Goal: Task Accomplishment & Management: Use online tool/utility

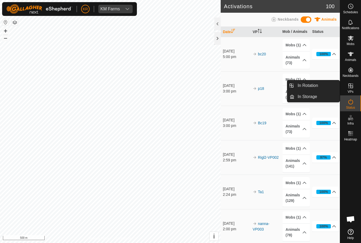
click at [322, 84] on link "In Rotation" at bounding box center [317, 85] width 45 height 11
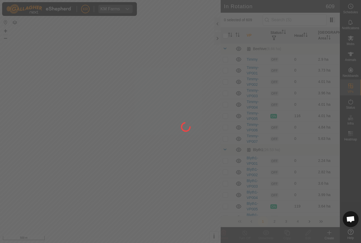
click at [313, 85] on div at bounding box center [180, 121] width 361 height 243
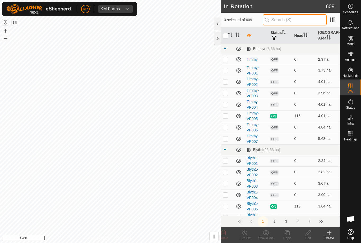
click at [298, 20] on input "text" at bounding box center [295, 19] width 64 height 11
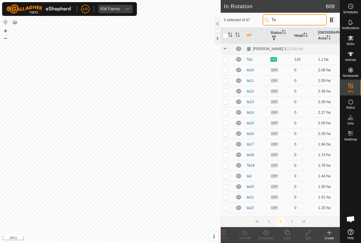
type input "Ta"
click at [228, 175] on p-checkbox at bounding box center [225, 175] width 5 height 4
checkbox input "true"
click at [353, 39] on icon at bounding box center [351, 38] width 6 height 5
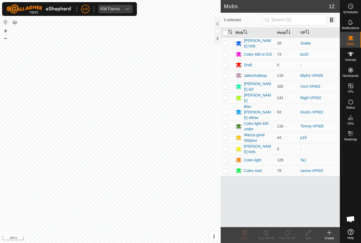
click at [231, 154] on td at bounding box center [227, 159] width 13 height 11
checkbox input "true"
click at [289, 233] on icon at bounding box center [287, 232] width 5 height 5
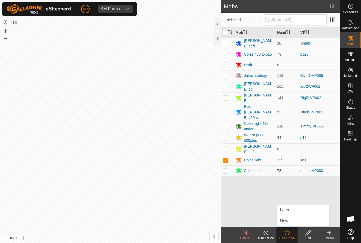
click at [291, 209] on link "Later" at bounding box center [303, 209] width 52 height 11
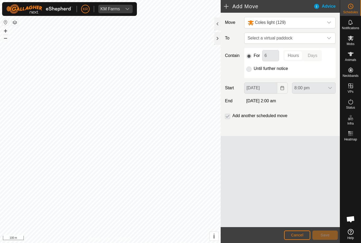
click at [323, 36] on span "Select a virtual paddock" at bounding box center [285, 38] width 78 height 11
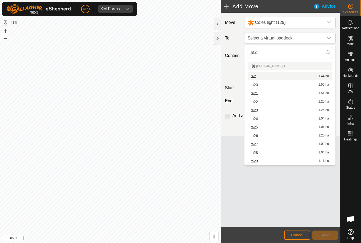
type input "Ta2"
click at [289, 77] on div "ta2 1.44 ha" at bounding box center [290, 76] width 78 height 4
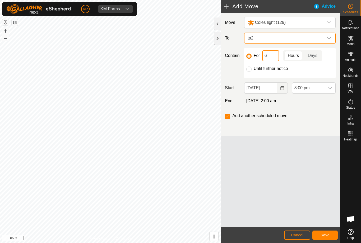
click at [272, 56] on input "6" at bounding box center [270, 55] width 17 height 11
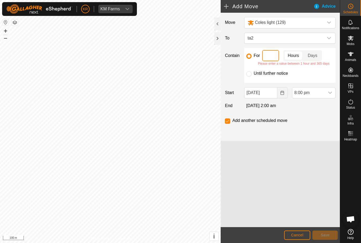
type input "3"
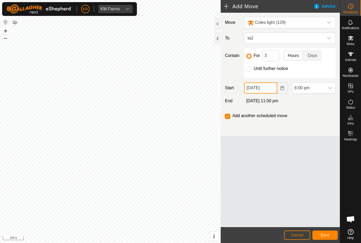
click at [270, 90] on input "11 Sep, 2025" at bounding box center [260, 87] width 33 height 11
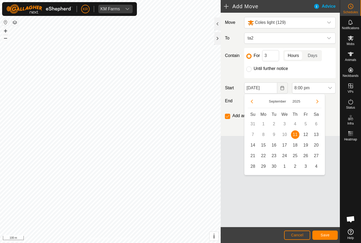
click at [307, 135] on span "12" at bounding box center [306, 134] width 8 height 8
type input "12 Sep, 2025"
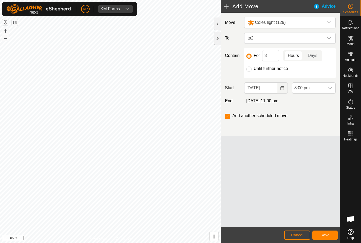
click at [329, 90] on icon "dropdown trigger" at bounding box center [330, 88] width 4 height 4
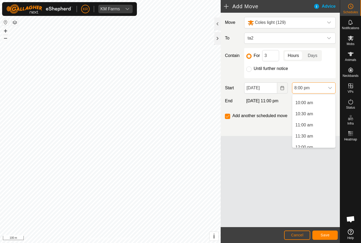
scroll to position [224, 0]
click at [310, 109] on span "10:30 am" at bounding box center [305, 109] width 18 height 6
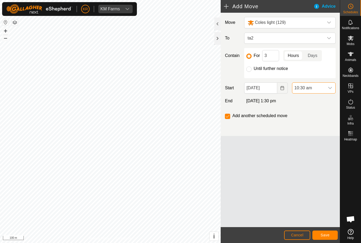
scroll to position [402, 0]
click at [327, 234] on span "Save" at bounding box center [325, 234] width 9 height 4
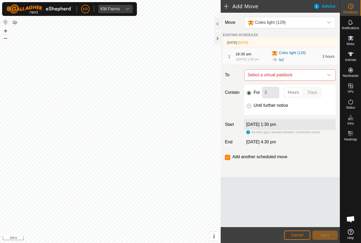
click at [329, 77] on icon "dropdown trigger" at bounding box center [329, 75] width 4 height 4
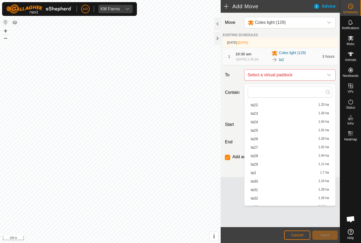
scroll to position [143, 0]
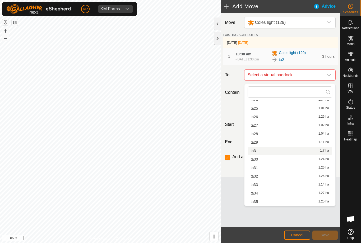
click at [274, 150] on div "ta3 1.7 ha" at bounding box center [290, 151] width 78 height 4
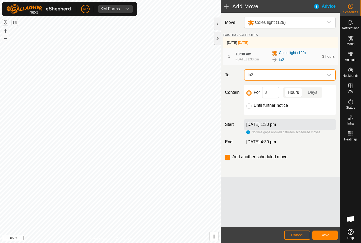
click at [325, 234] on span "Save" at bounding box center [325, 234] width 9 height 4
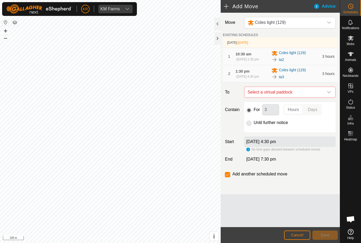
click at [323, 96] on span "Select a virtual paddock" at bounding box center [285, 92] width 78 height 11
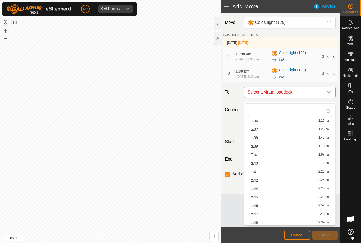
scroll to position [260, 0]
click at [264, 147] on div "Ta4 1.87 ha" at bounding box center [290, 146] width 78 height 4
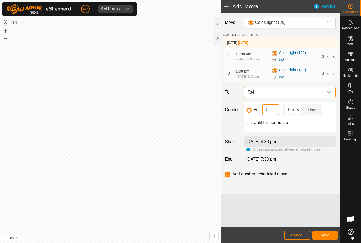
click at [269, 115] on input "3" at bounding box center [270, 109] width 17 height 11
click at [333, 232] on button "Save" at bounding box center [325, 234] width 25 height 9
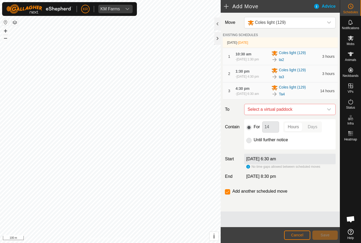
click at [327, 111] on icon "dropdown trigger" at bounding box center [329, 109] width 4 height 4
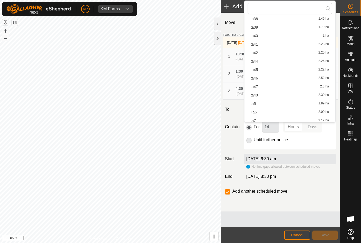
scroll to position [276, 0]
click at [263, 101] on div "ta5 1.89 ha" at bounding box center [290, 103] width 78 height 4
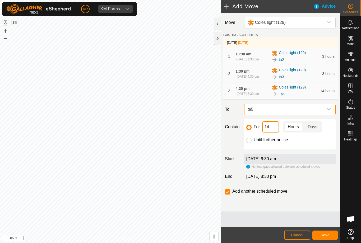
click at [275, 132] on input "14" at bounding box center [270, 126] width 17 height 11
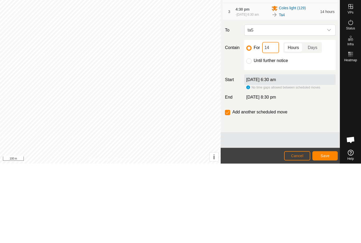
type input "1"
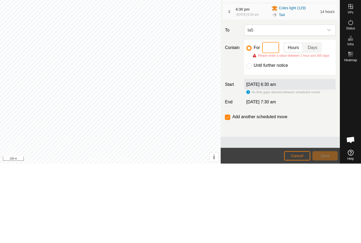
type input "3"
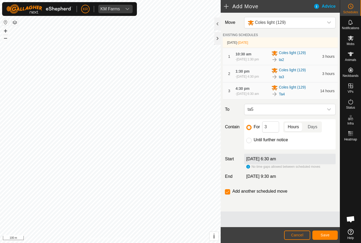
click at [328, 232] on span "Save" at bounding box center [325, 234] width 9 height 4
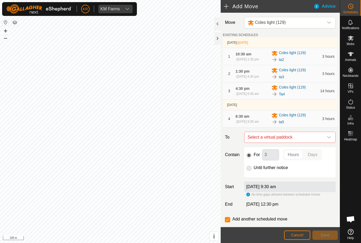
click at [328, 139] on icon "dropdown trigger" at bounding box center [329, 137] width 4 height 4
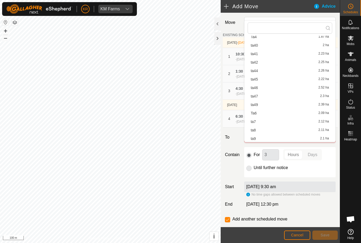
scroll to position [295, 0]
click at [276, 113] on div "Ta6 2.09 ha" at bounding box center [290, 112] width 78 height 4
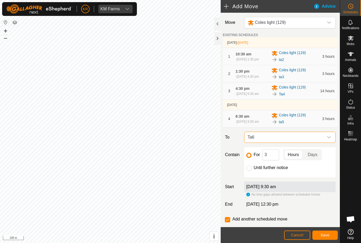
click at [332, 231] on button "Save" at bounding box center [325, 234] width 25 height 9
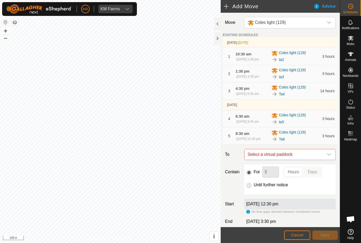
click at [330, 156] on icon "dropdown trigger" at bounding box center [329, 154] width 4 height 4
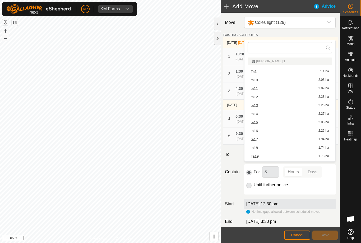
click at [332, 194] on div "For 3 Hours Days Until further notice" at bounding box center [290, 179] width 92 height 30
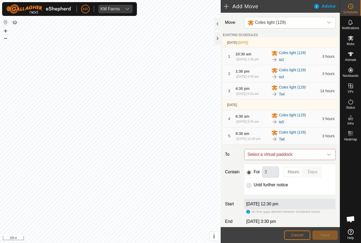
click at [327, 156] on icon "dropdown trigger" at bounding box center [329, 154] width 4 height 4
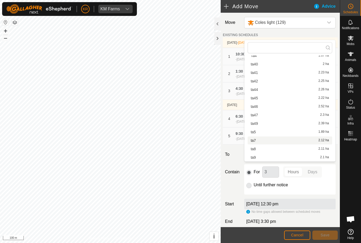
click at [262, 141] on div "ta7 2.12 ha" at bounding box center [290, 140] width 78 height 4
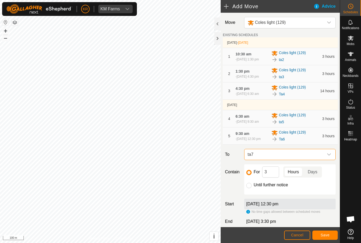
click at [328, 234] on span "Save" at bounding box center [325, 234] width 9 height 4
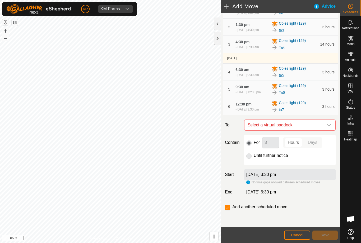
scroll to position [61, 0]
click at [327, 125] on icon "dropdown trigger" at bounding box center [329, 125] width 4 height 4
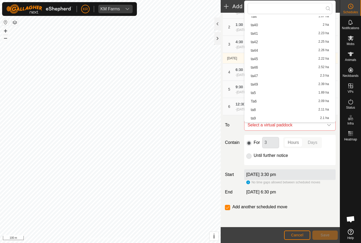
scroll to position [295, 0]
click at [265, 109] on div "ta8 2.11 ha" at bounding box center [290, 110] width 78 height 4
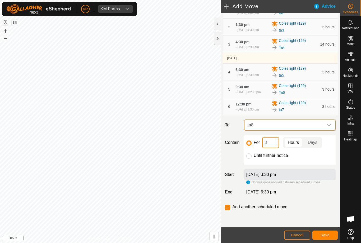
click at [273, 144] on input "3" at bounding box center [270, 142] width 17 height 11
click at [329, 232] on button "Save" at bounding box center [325, 234] width 25 height 9
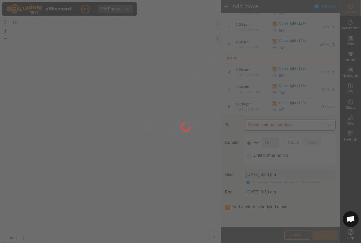
click at [329, 232] on div at bounding box center [180, 121] width 361 height 243
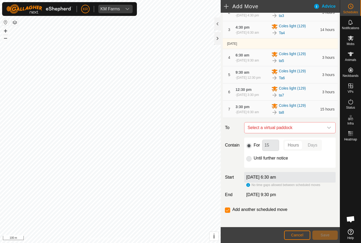
click at [323, 133] on span "Select a virtual paddock" at bounding box center [285, 127] width 78 height 11
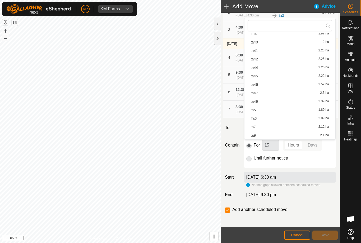
click at [271, 134] on div "ta9 2.1 ha" at bounding box center [290, 135] width 78 height 4
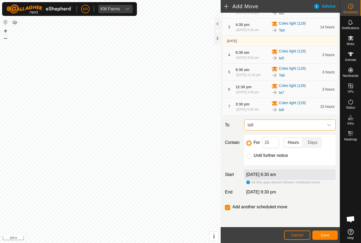
scroll to position [72, 0]
click at [322, 158] on div "Until further notice" at bounding box center [289, 155] width 87 height 6
click at [275, 148] on input "15" at bounding box center [270, 142] width 17 height 11
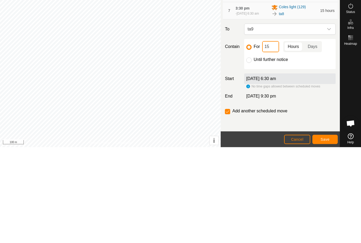
type input "1"
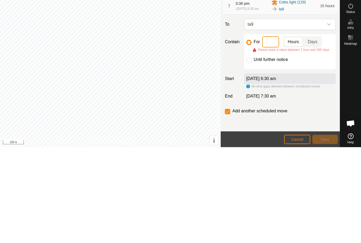
type input "3"
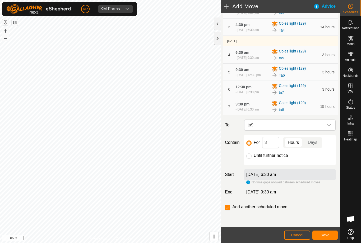
click at [327, 233] on span "Save" at bounding box center [325, 234] width 9 height 4
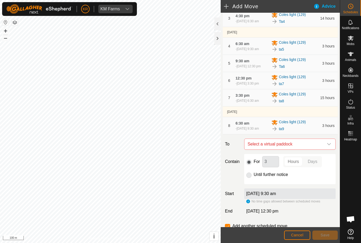
click at [328, 146] on icon "dropdown trigger" at bounding box center [329, 144] width 4 height 4
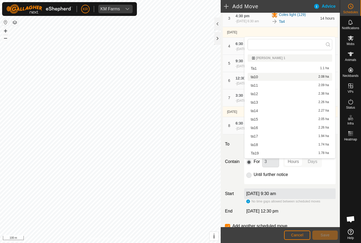
click at [270, 77] on div "ta10 2.08 ha" at bounding box center [290, 77] width 78 height 4
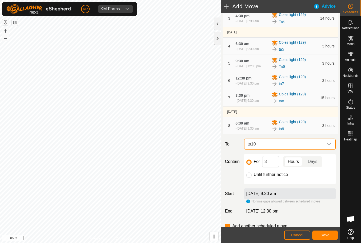
click at [328, 234] on span "Save" at bounding box center [325, 234] width 9 height 4
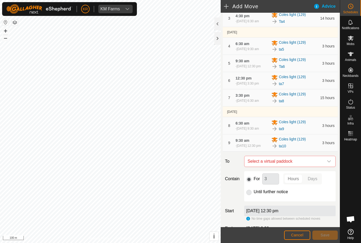
click at [328, 163] on icon "dropdown trigger" at bounding box center [329, 161] width 4 height 4
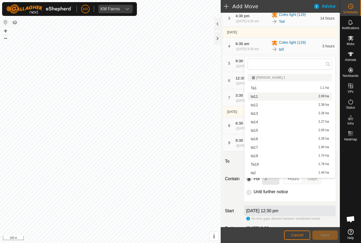
click at [280, 98] on div "ta11 2.09 ha" at bounding box center [290, 96] width 78 height 4
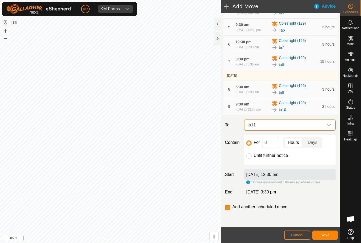
click at [329, 231] on button "Save" at bounding box center [325, 234] width 25 height 9
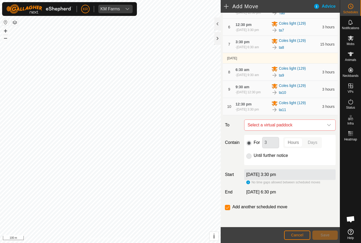
click at [327, 127] on icon "dropdown trigger" at bounding box center [329, 125] width 4 height 4
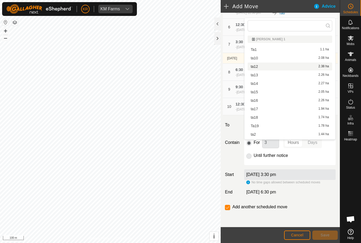
click at [259, 65] on div "ta12 2.38 ha" at bounding box center [290, 67] width 78 height 4
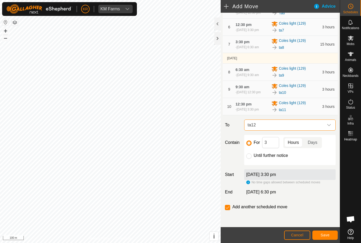
click at [327, 234] on span "Save" at bounding box center [325, 234] width 9 height 4
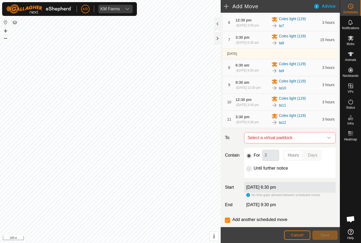
click at [328, 140] on icon "dropdown trigger" at bounding box center [329, 137] width 4 height 4
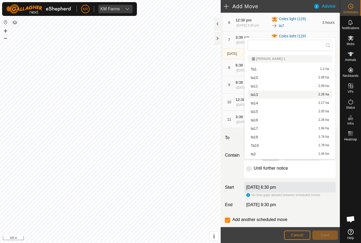
click at [262, 95] on div "ta13 2.26 ha" at bounding box center [290, 95] width 78 height 4
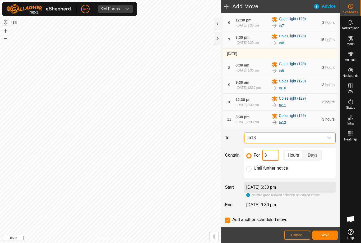
click at [271, 161] on input "3" at bounding box center [270, 154] width 17 height 11
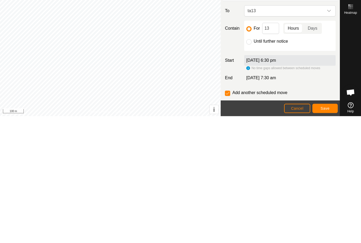
click at [329, 232] on span "Save" at bounding box center [325, 234] width 9 height 4
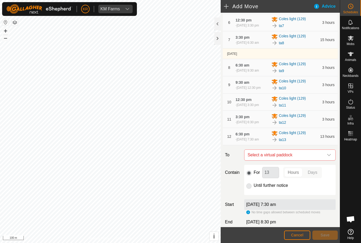
click at [329, 156] on icon "dropdown trigger" at bounding box center [329, 155] width 4 height 2
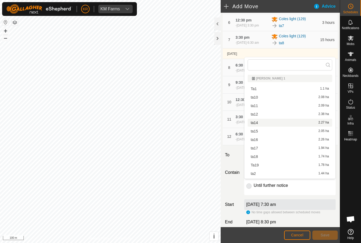
click at [268, 124] on div "ta14 2.27 ha" at bounding box center [290, 123] width 78 height 4
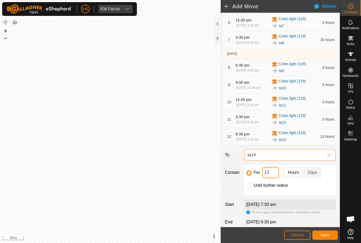
click at [276, 178] on input "13" at bounding box center [270, 172] width 17 height 11
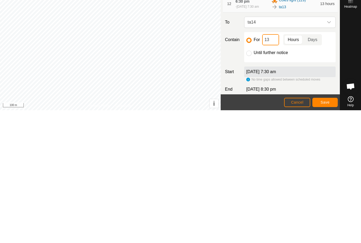
type input "1"
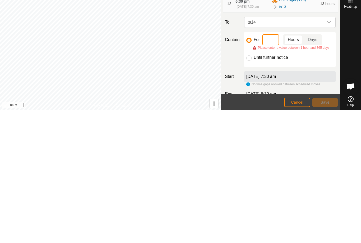
type input "3"
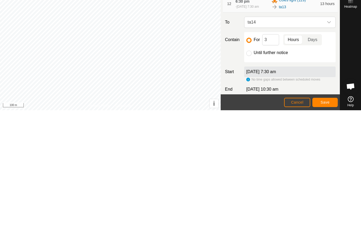
click at [327, 232] on span "Save" at bounding box center [325, 234] width 9 height 4
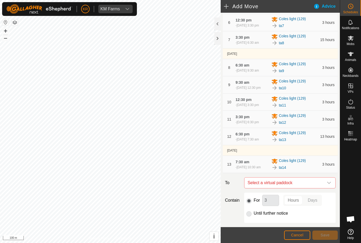
click at [329, 185] on icon "dropdown trigger" at bounding box center [329, 182] width 4 height 4
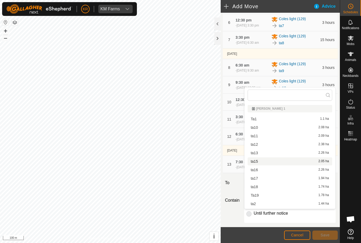
click at [275, 161] on div "ta15 2.05 ha" at bounding box center [290, 161] width 78 height 4
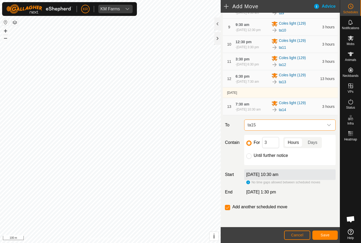
scroll to position [219, 0]
click at [250, 157] on input "Until further notice" at bounding box center [248, 155] width 5 height 5
radio input "true"
checkbox input "false"
click at [329, 234] on span "Save" at bounding box center [325, 234] width 9 height 4
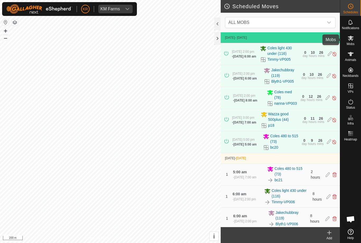
click at [352, 42] on es-mob-svg-icon at bounding box center [351, 38] width 10 height 8
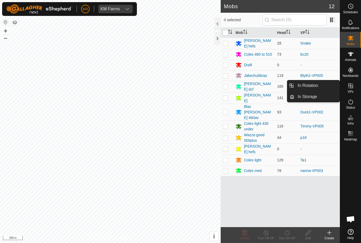
click at [328, 85] on link "In Rotation" at bounding box center [317, 85] width 45 height 11
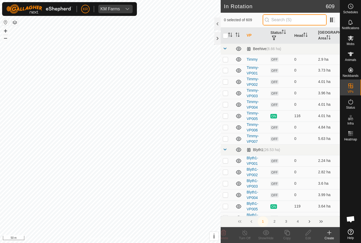
click at [304, 23] on input "text" at bounding box center [295, 19] width 64 height 11
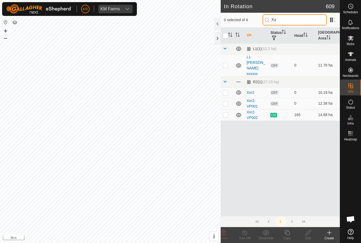
type input "Xx"
click at [226, 112] on p-checkbox at bounding box center [225, 114] width 5 height 4
checkbox input "true"
click at [290, 234] on icon at bounding box center [287, 232] width 5 height 5
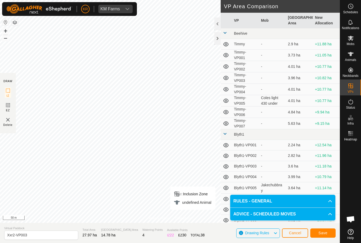
click at [323, 231] on span "Save" at bounding box center [323, 232] width 9 height 4
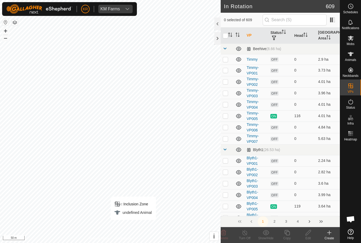
click at [139, 211] on div "undefined Animal" at bounding box center [133, 212] width 38 height 6
click at [295, 20] on input "text" at bounding box center [295, 19] width 64 height 11
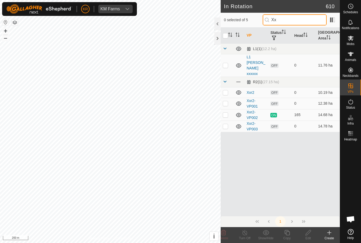
type input "Xx"
click at [226, 63] on p-checkbox at bounding box center [225, 65] width 5 height 4
checkbox input "true"
click at [229, 87] on td at bounding box center [227, 92] width 13 height 11
checkbox input "true"
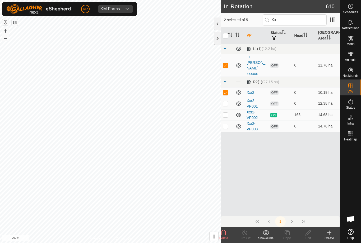
click at [227, 101] on p-checkbox at bounding box center [225, 103] width 5 height 4
checkbox input "true"
click at [223, 234] on icon at bounding box center [224, 232] width 6 height 6
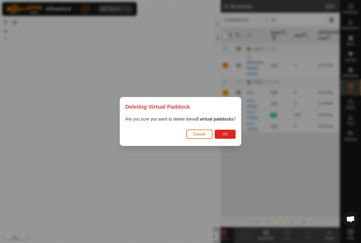
click at [227, 134] on span "Ok" at bounding box center [225, 134] width 5 height 4
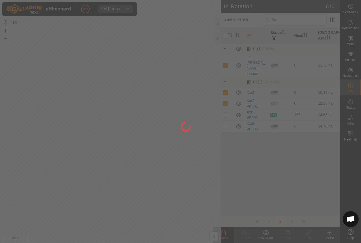
checkbox input "false"
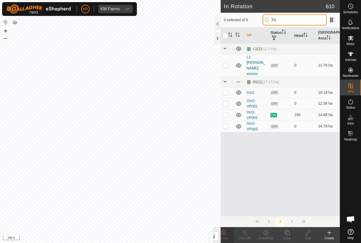
click at [299, 23] on input "Xx" at bounding box center [295, 19] width 64 height 11
type input "X"
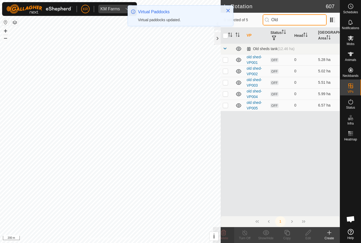
type input "Old"
click at [227, 36] on input "checkbox" at bounding box center [225, 35] width 5 height 5
checkbox input "true"
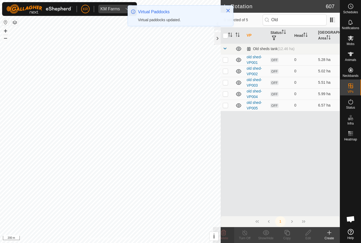
checkbox input "true"
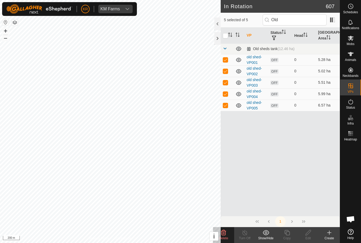
click at [228, 232] on delete-svg-icon at bounding box center [223, 232] width 21 height 6
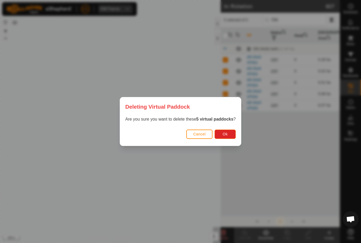
click at [228, 135] on span "Ok" at bounding box center [225, 134] width 5 height 4
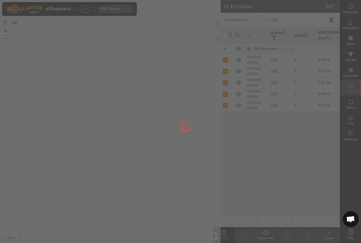
checkbox input "false"
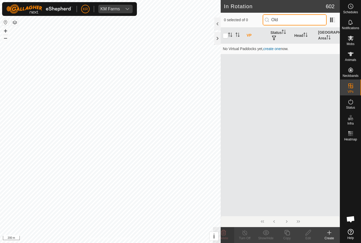
click at [301, 20] on input "Old" at bounding box center [295, 19] width 64 height 11
type input "O"
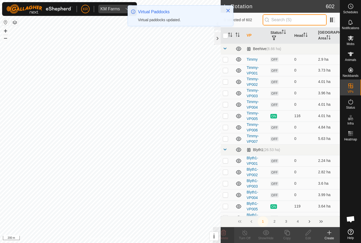
click at [305, 21] on input "text" at bounding box center [295, 19] width 64 height 11
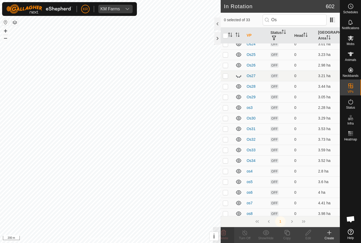
scroll to position [186, 0]
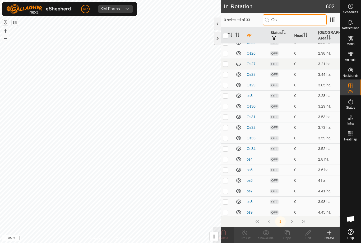
type input "Os"
click at [241, 64] on tbody "Old sheds (14.16 ha) os10 OFF 0 4.43 ha os11 OFF 0 4.91 ha os12 OFF 0 3.38 ha o…" at bounding box center [280, 37] width 119 height 360
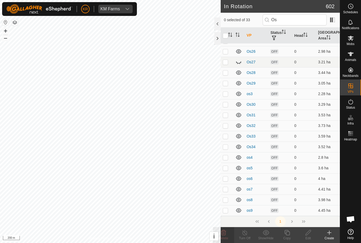
scroll to position [188, 0]
click at [224, 37] on input "checkbox" at bounding box center [225, 35] width 5 height 5
checkbox input "false"
checkbox input "true"
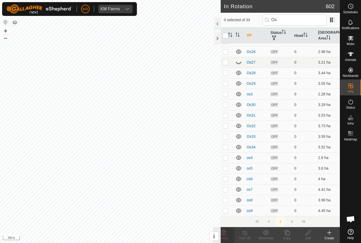
checkbox input "true"
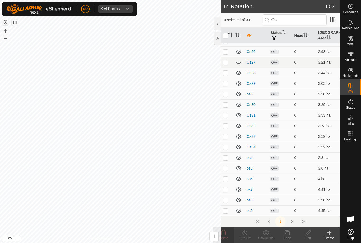
checkbox input "true"
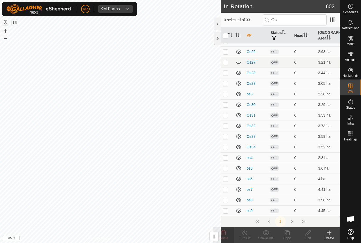
checkbox input "true"
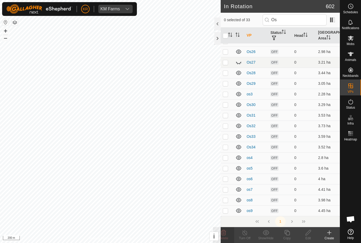
checkbox input "true"
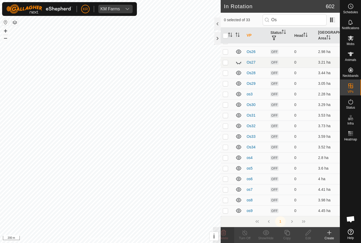
checkbox input "true"
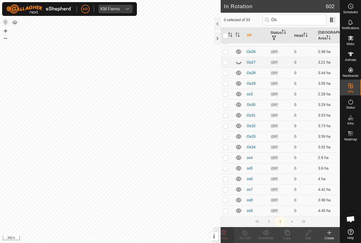
checkbox input "true"
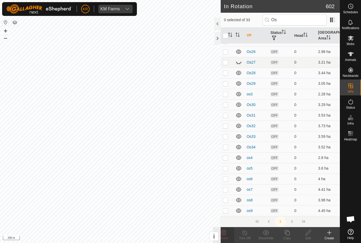
checkbox input "true"
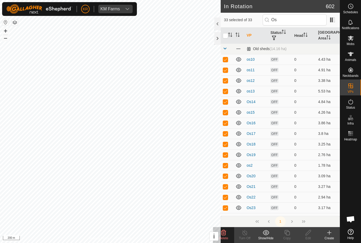
click at [227, 234] on delete-svg-icon at bounding box center [223, 232] width 21 height 6
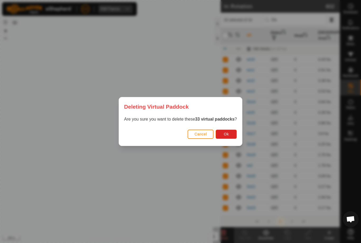
click at [233, 136] on button "Ok" at bounding box center [226, 133] width 21 height 9
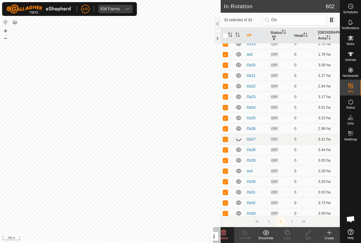
scroll to position [117, 0]
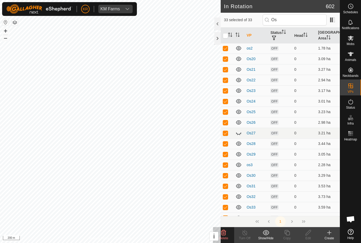
click at [239, 133] on icon at bounding box center [239, 133] width 6 height 6
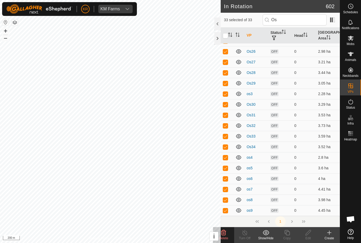
scroll to position [188, 0]
click at [227, 235] on div "Delete" at bounding box center [223, 237] width 21 height 5
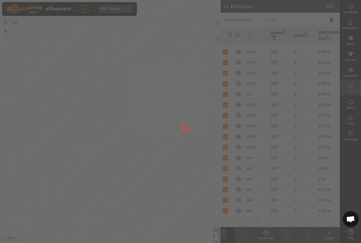
scroll to position [0, 0]
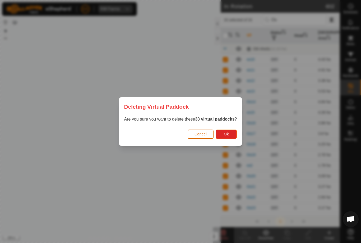
click at [231, 133] on button "Ok" at bounding box center [226, 133] width 21 height 9
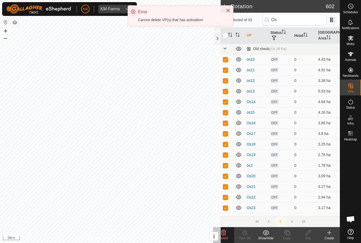
click at [226, 36] on input "checkbox" at bounding box center [225, 35] width 5 height 5
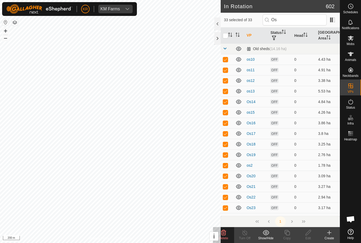
click at [226, 36] on input "checkbox" at bounding box center [225, 35] width 5 height 5
checkbox input "false"
click at [353, 42] on es-mob-svg-icon at bounding box center [351, 38] width 10 height 8
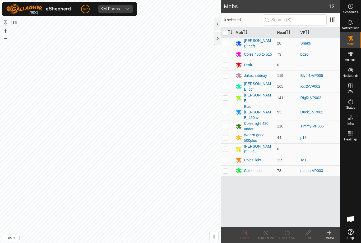
click at [259, 143] on div "Barker hefs" at bounding box center [258, 148] width 29 height 11
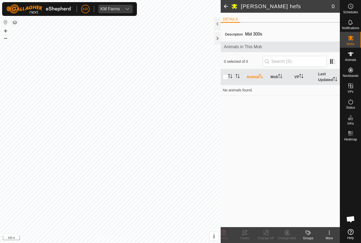
click at [331, 235] on icon at bounding box center [329, 232] width 6 height 6
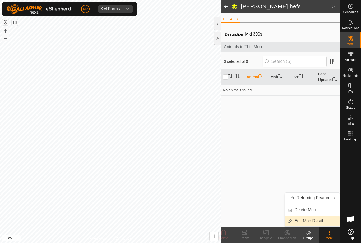
click at [311, 220] on span "Edit Mob Detail" at bounding box center [309, 220] width 29 height 6
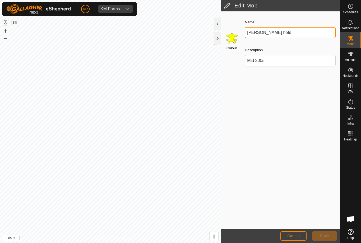
click at [284, 34] on input "Barker hefs" at bounding box center [290, 32] width 91 height 11
type input "B"
type input "Draft2"
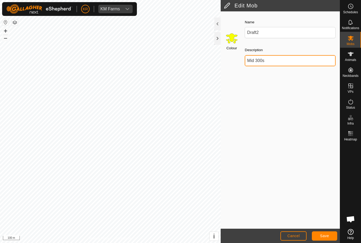
click at [280, 63] on input "Mid 300s" at bounding box center [290, 60] width 91 height 11
type input "M"
click at [328, 235] on span "Save" at bounding box center [324, 235] width 9 height 4
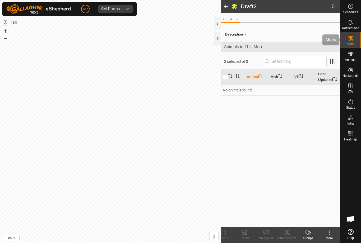
click at [353, 41] on icon at bounding box center [351, 38] width 6 height 6
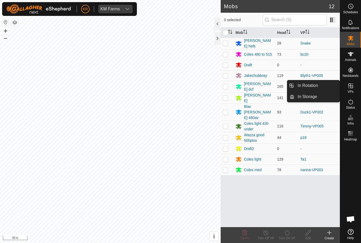
click at [310, 86] on span "In Rotation" at bounding box center [308, 85] width 20 height 6
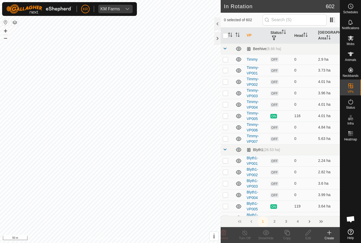
click at [327, 234] on icon at bounding box center [329, 232] width 6 height 6
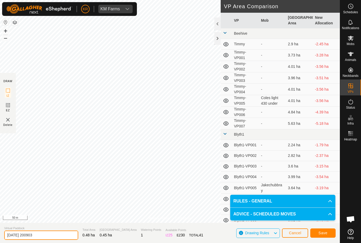
click at [48, 239] on input "2025-09-11 200903" at bounding box center [41, 234] width 74 height 9
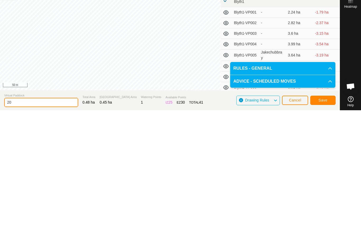
type input "2"
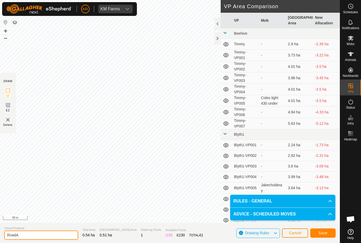
type input "RoadA"
click at [324, 233] on span "Save" at bounding box center [323, 232] width 9 height 4
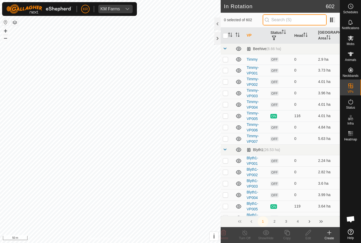
click at [303, 21] on input "text" at bounding box center [295, 19] width 64 height 11
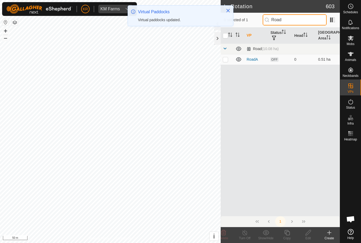
type input "Road"
click at [227, 59] on p-checkbox at bounding box center [225, 59] width 5 height 4
checkbox input "true"
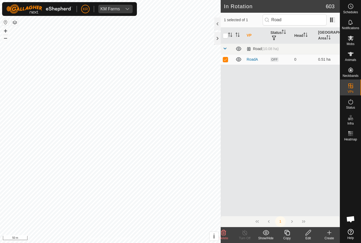
click at [289, 232] on icon at bounding box center [287, 232] width 7 height 6
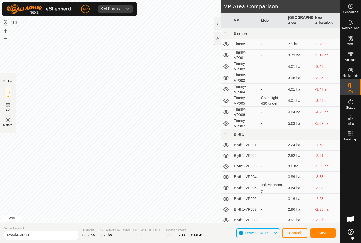
click at [325, 231] on span "Save" at bounding box center [323, 232] width 9 height 4
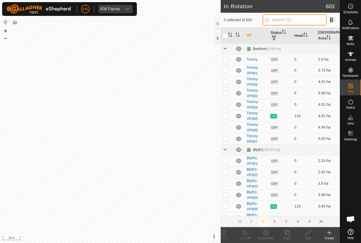
click at [306, 18] on input "text" at bounding box center [295, 19] width 64 height 11
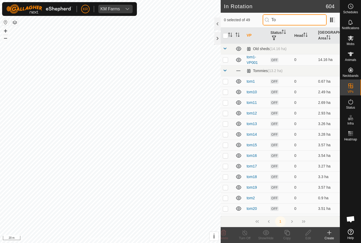
click at [305, 24] on input "To" at bounding box center [295, 19] width 64 height 11
type input "T"
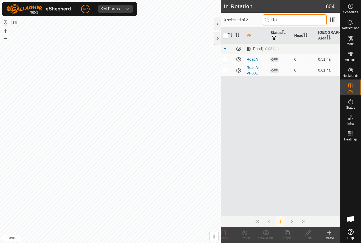
type input "Ro"
click at [227, 70] on p-checkbox at bounding box center [225, 70] width 5 height 4
checkbox input "true"
click at [285, 235] on icon at bounding box center [287, 232] width 7 height 6
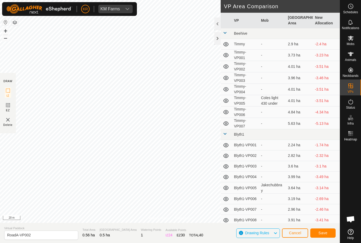
click at [328, 233] on button "Save" at bounding box center [322, 232] width 25 height 9
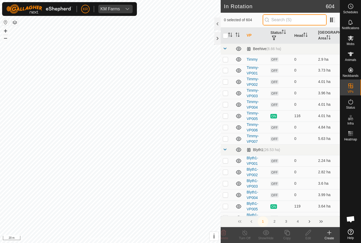
click at [303, 19] on input "text" at bounding box center [295, 19] width 64 height 11
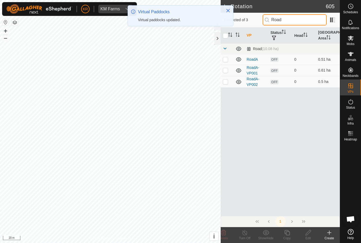
type input "Road"
click at [228, 82] on p-checkbox at bounding box center [225, 81] width 5 height 4
checkbox input "true"
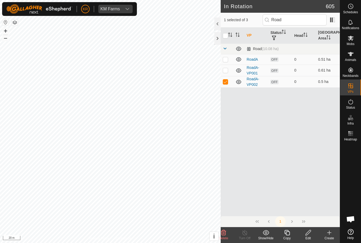
click at [290, 233] on icon at bounding box center [287, 232] width 7 height 6
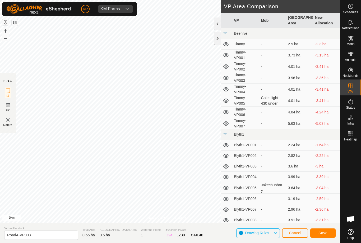
click at [327, 233] on span "Save" at bounding box center [323, 232] width 9 height 4
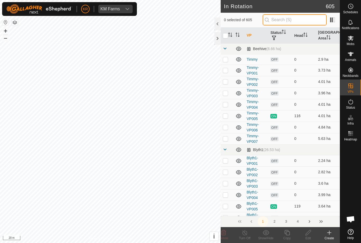
click at [296, 20] on input "text" at bounding box center [295, 19] width 64 height 11
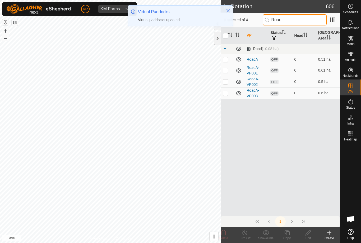
type input "Road"
click at [228, 89] on td at bounding box center [227, 92] width 13 height 11
checkbox input "true"
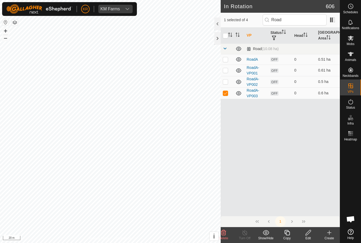
click at [291, 228] on div "Copy" at bounding box center [287, 235] width 21 height 16
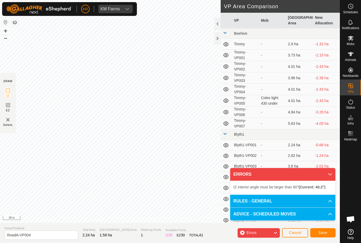
click at [177, 216] on link "Contact Us" at bounding box center [183, 218] width 16 height 5
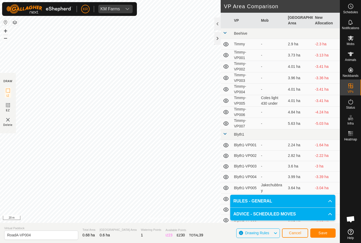
click at [325, 234] on span "Save" at bounding box center [323, 232] width 9 height 4
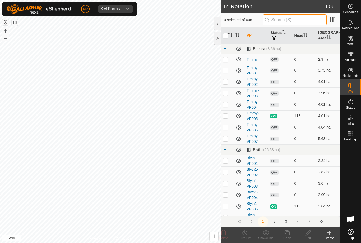
click at [305, 16] on input "text" at bounding box center [295, 19] width 64 height 11
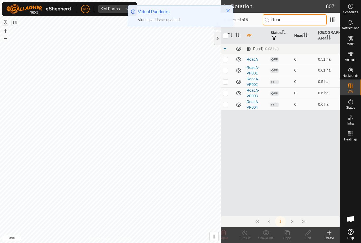
type input "Road"
click at [228, 103] on p-checkbox at bounding box center [225, 104] width 5 height 4
checkbox input "true"
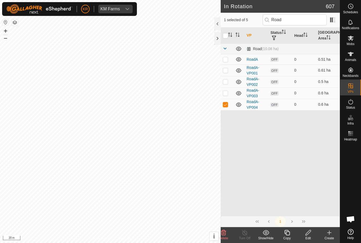
click at [291, 233] on copy-svg-icon at bounding box center [287, 232] width 21 height 6
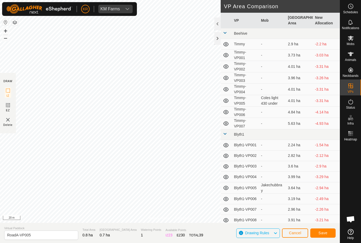
click at [327, 230] on span "Save" at bounding box center [323, 232] width 9 height 4
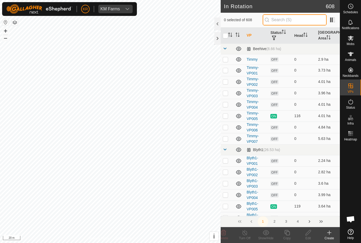
click at [299, 22] on input "text" at bounding box center [295, 19] width 64 height 11
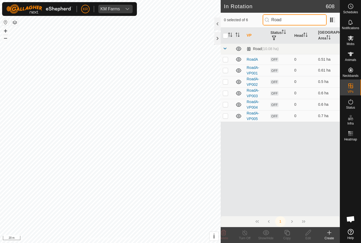
type input "Road"
click at [228, 116] on p-checkbox at bounding box center [225, 115] width 5 height 4
checkbox input "true"
click at [289, 234] on icon at bounding box center [287, 232] width 7 height 6
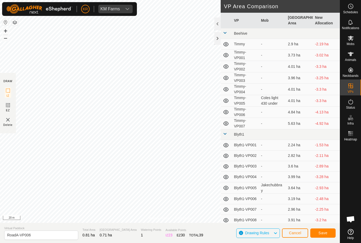
click at [323, 234] on span "Save" at bounding box center [323, 232] width 9 height 4
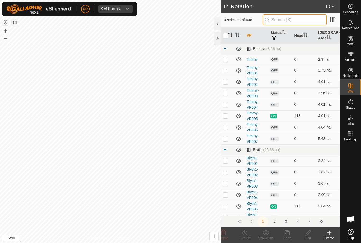
click at [293, 18] on input "text" at bounding box center [295, 19] width 64 height 11
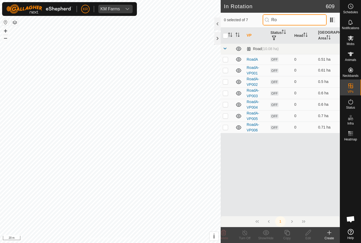
type input "Ro"
click at [224, 126] on p-checkbox at bounding box center [225, 127] width 5 height 4
checkbox input "true"
click at [289, 234] on icon at bounding box center [287, 232] width 5 height 5
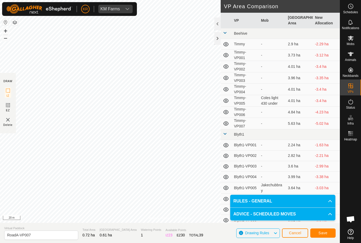
click at [324, 233] on span "Save" at bounding box center [323, 232] width 9 height 4
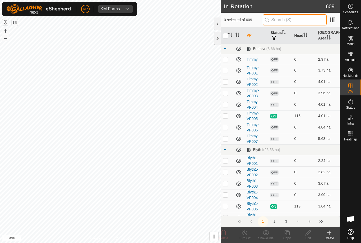
click at [301, 23] on input "text" at bounding box center [295, 19] width 64 height 11
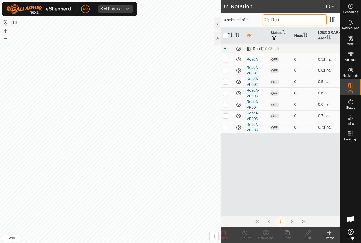
type input "Road"
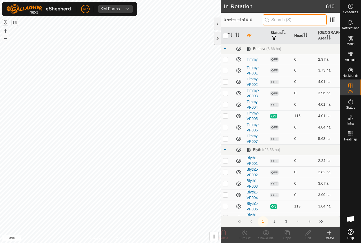
click at [292, 22] on input "text" at bounding box center [295, 19] width 64 height 11
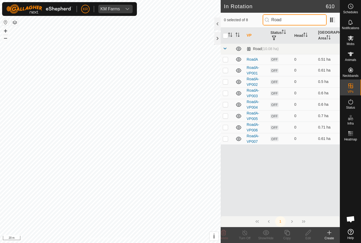
type input "Road"
click at [225, 140] on p-checkbox at bounding box center [225, 138] width 5 height 4
checkbox input "true"
click at [289, 234] on icon at bounding box center [287, 232] width 7 height 6
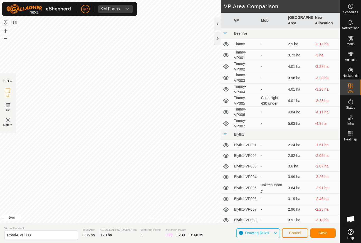
click at [325, 233] on span "Save" at bounding box center [323, 232] width 9 height 4
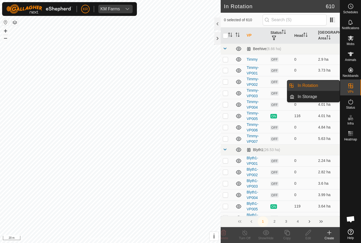
click at [325, 97] on link "In Storage" at bounding box center [317, 96] width 45 height 11
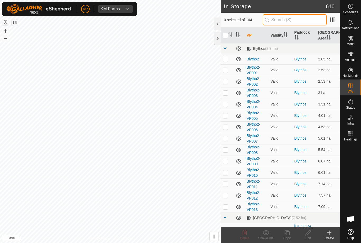
click at [300, 19] on input "text" at bounding box center [295, 19] width 64 height 11
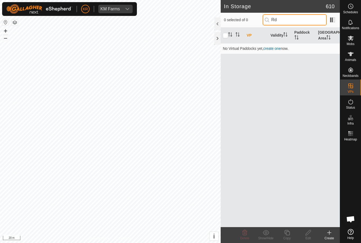
type input "R"
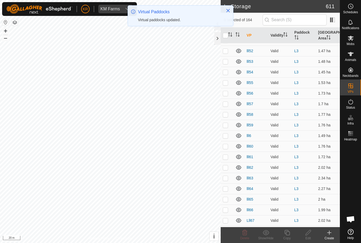
scroll to position [1037, 0]
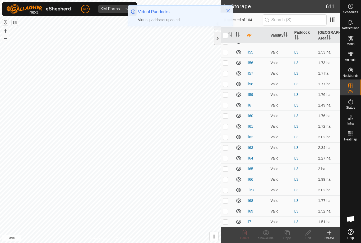
checkbox input "true"
click at [228, 240] on p-checkbox at bounding box center [225, 242] width 5 height 4
checkbox input "true"
click at [228, 230] on p-checkbox at bounding box center [225, 232] width 5 height 4
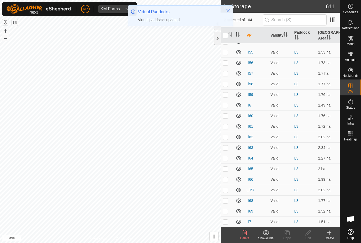
checkbox input "true"
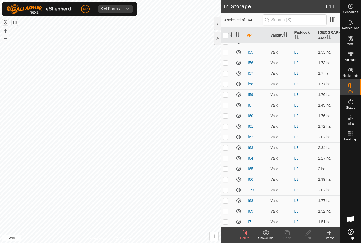
click at [227, 219] on p-checkbox at bounding box center [225, 221] width 5 height 4
checkbox input "true"
click at [227, 205] on td at bounding box center [227, 210] width 13 height 11
checkbox input "true"
click at [228, 198] on p-checkbox at bounding box center [225, 200] width 5 height 4
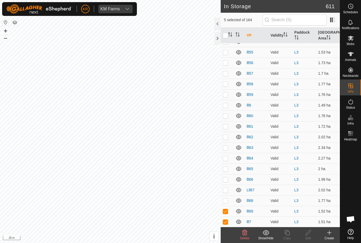
checkbox input "true"
click at [227, 188] on p-checkbox at bounding box center [225, 190] width 5 height 4
checkbox input "true"
click at [226, 174] on td at bounding box center [227, 179] width 13 height 11
checkbox input "true"
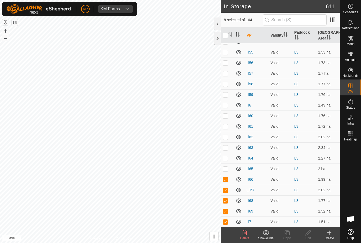
click at [227, 166] on p-checkbox at bounding box center [225, 168] width 5 height 4
checkbox input "true"
click at [227, 156] on p-checkbox at bounding box center [225, 158] width 5 height 4
checkbox input "true"
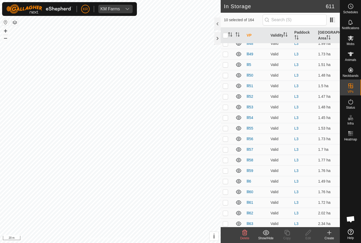
scroll to position [958, 0]
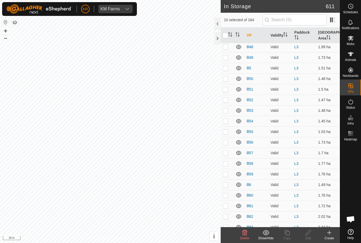
click at [227, 225] on p-checkbox at bounding box center [225, 227] width 5 height 4
checkbox input "true"
click at [227, 214] on p-checkbox at bounding box center [225, 216] width 5 height 4
checkbox input "true"
click at [227, 203] on p-checkbox at bounding box center [225, 205] width 5 height 4
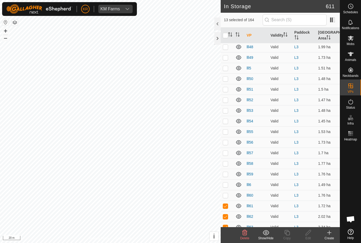
checkbox input "true"
click at [226, 190] on td at bounding box center [227, 195] width 13 height 11
checkbox input "true"
click at [227, 161] on p-checkbox at bounding box center [225, 163] width 5 height 4
checkbox input "true"
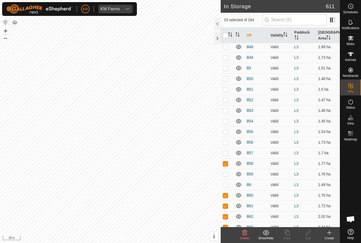
click at [227, 168] on td at bounding box center [227, 173] width 13 height 11
checkbox input "true"
click at [229, 179] on td at bounding box center [227, 184] width 13 height 11
checkbox input "true"
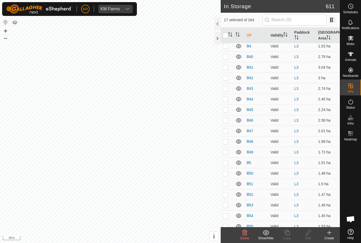
click at [227, 242] on p-checkbox at bounding box center [225, 247] width 5 height 4
checkbox input "true"
click at [225, 221] on td at bounding box center [227, 226] width 13 height 11
checkbox input "true"
click at [227, 210] on td at bounding box center [227, 215] width 13 height 11
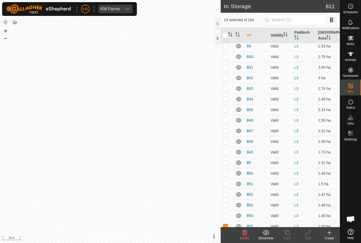
checkbox input "true"
click at [227, 203] on p-checkbox at bounding box center [225, 205] width 5 height 4
checkbox input "true"
click at [227, 189] on td at bounding box center [227, 194] width 13 height 11
checkbox input "true"
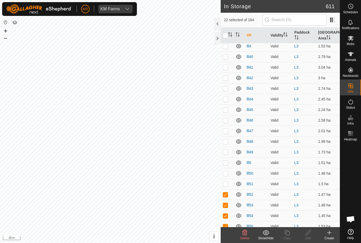
click at [229, 178] on td at bounding box center [227, 183] width 13 height 11
checkbox input "true"
click at [228, 171] on p-checkbox at bounding box center [225, 173] width 5 height 4
checkbox input "true"
click at [227, 234] on p-checkbox at bounding box center [225, 236] width 5 height 4
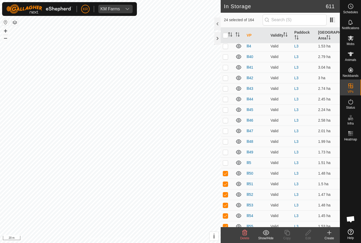
checkbox input "true"
click at [226, 157] on td at bounding box center [227, 162] width 13 height 11
checkbox input "true"
click at [227, 147] on td at bounding box center [227, 152] width 13 height 11
checkbox input "true"
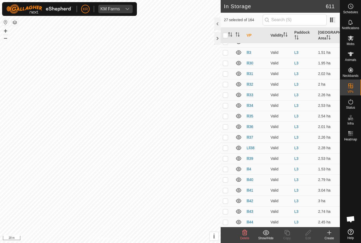
scroll to position [740, 0]
checkbox input "true"
click at [226, 227] on td at bounding box center [227, 232] width 13 height 11
checkbox input "true"
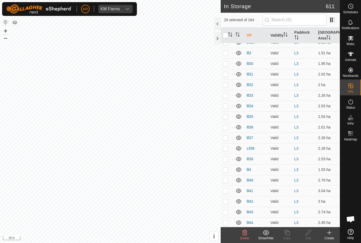
click at [227, 241] on p-checkbox at bounding box center [225, 243] width 5 height 4
checkbox input "true"
click at [227, 217] on td at bounding box center [227, 222] width 13 height 11
checkbox input "true"
click at [226, 209] on p-checkbox at bounding box center [225, 211] width 5 height 4
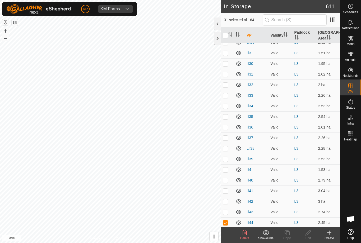
checkbox input "true"
click at [227, 199] on p-checkbox at bounding box center [225, 201] width 5 height 4
checkbox input "true"
click at [229, 185] on td at bounding box center [227, 190] width 13 height 11
checkbox input "true"
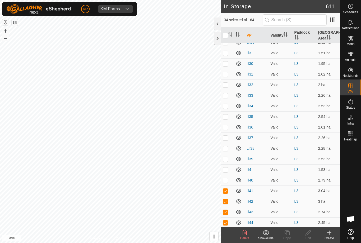
click at [226, 178] on p-checkbox at bounding box center [225, 180] width 5 height 4
checkbox input "true"
click at [229, 164] on td at bounding box center [227, 169] width 13 height 11
checkbox input "true"
click at [229, 153] on td at bounding box center [227, 158] width 13 height 11
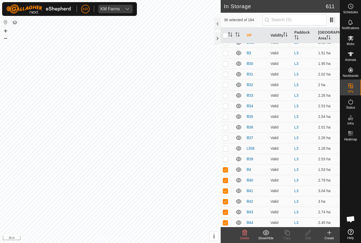
checkbox input "true"
click at [228, 143] on td at bounding box center [227, 148] width 13 height 11
checkbox input "true"
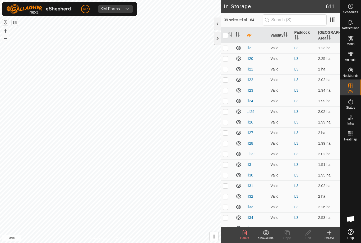
scroll to position [627, 0]
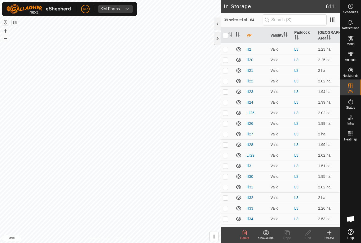
click at [230, 234] on td at bounding box center [227, 239] width 13 height 11
checkbox input "true"
click at [227, 227] on p-checkbox at bounding box center [225, 229] width 5 height 4
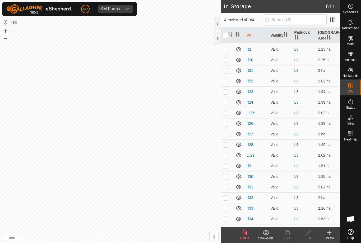
checkbox input "true"
click at [225, 213] on td at bounding box center [227, 218] width 13 height 11
checkbox input "true"
click at [227, 206] on p-checkbox at bounding box center [225, 208] width 5 height 4
checkbox input "true"
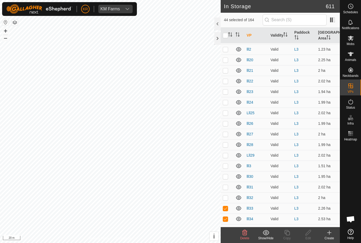
click at [228, 195] on p-checkbox at bounding box center [225, 197] width 5 height 4
checkbox input "true"
click at [227, 185] on p-checkbox at bounding box center [225, 187] width 5 height 4
checkbox input "true"
click at [228, 174] on p-checkbox at bounding box center [225, 176] width 5 height 4
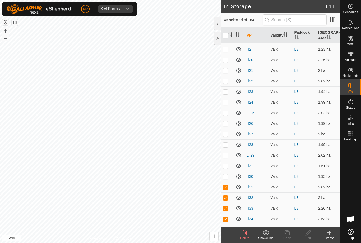
checkbox input "true"
click at [229, 160] on td at bounding box center [227, 165] width 13 height 11
checkbox input "true"
click at [229, 150] on td at bounding box center [227, 155] width 13 height 11
checkbox input "true"
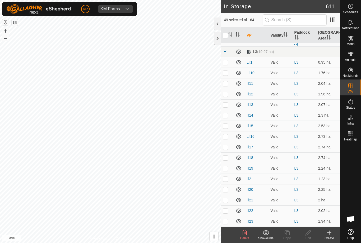
scroll to position [497, 0]
checkbox input "true"
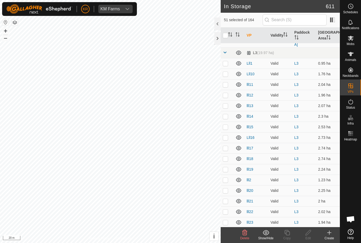
click at [225, 227] on td at bounding box center [227, 232] width 13 height 11
checkbox input "true"
click at [225, 206] on td at bounding box center [227, 211] width 13 height 11
checkbox input "true"
click at [227, 199] on p-checkbox at bounding box center [225, 201] width 5 height 4
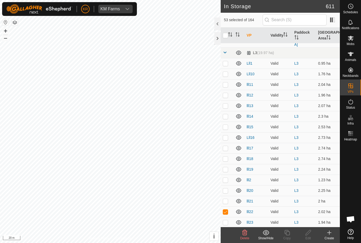
checkbox input "true"
click at [227, 185] on td at bounding box center [227, 190] width 13 height 11
checkbox input "true"
click at [227, 164] on td at bounding box center [227, 169] width 13 height 11
checkbox input "true"
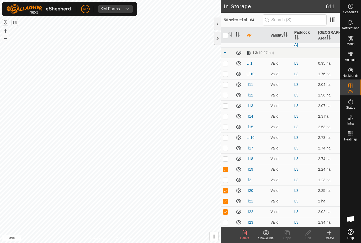
click at [228, 153] on td at bounding box center [227, 158] width 13 height 11
checkbox input "true"
click at [227, 177] on p-checkbox at bounding box center [225, 179] width 5 height 4
checkbox input "true"
click at [227, 220] on p-checkbox at bounding box center [225, 222] width 5 height 4
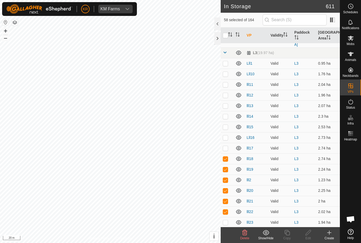
checkbox input "true"
click at [226, 241] on p-checkbox at bounding box center [225, 243] width 5 height 4
checkbox input "true"
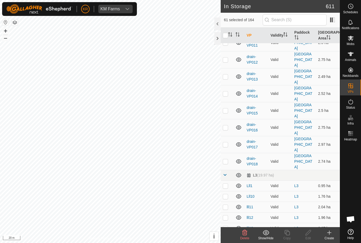
scroll to position [375, 0]
checkbox input "true"
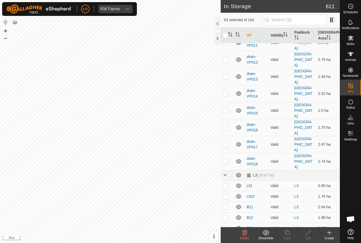
scroll to position [374, 0]
checkbox input "true"
click at [227, 234] on td at bounding box center [227, 239] width 13 height 11
checkbox input "true"
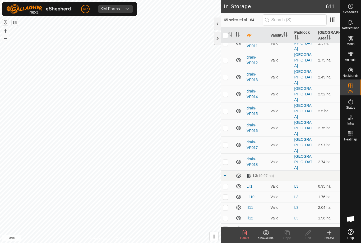
click at [227, 226] on p-checkbox at bounding box center [225, 228] width 5 height 4
checkbox input "true"
click at [226, 212] on td at bounding box center [227, 217] width 13 height 11
checkbox input "true"
click at [227, 205] on p-checkbox at bounding box center [225, 207] width 5 height 4
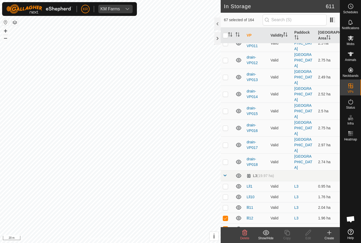
checkbox input "true"
click at [225, 194] on p-checkbox at bounding box center [225, 196] width 5 height 4
checkbox input "true"
click at [229, 181] on td at bounding box center [227, 186] width 13 height 11
click at [246, 234] on icon at bounding box center [245, 232] width 5 height 5
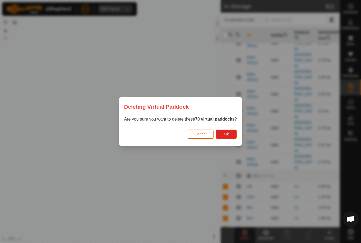
click at [230, 130] on button "Ok" at bounding box center [226, 133] width 21 height 9
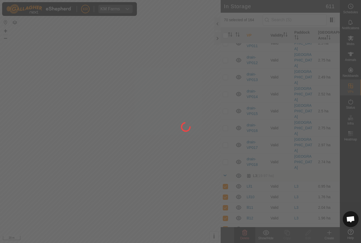
checkbox input "false"
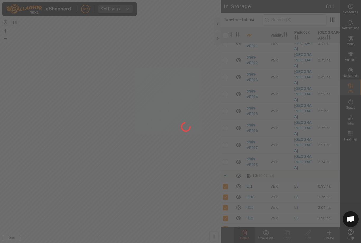
checkbox input "false"
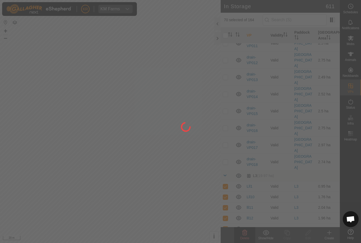
checkbox input "false"
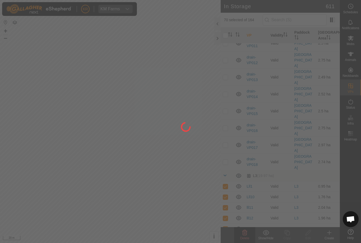
checkbox input "false"
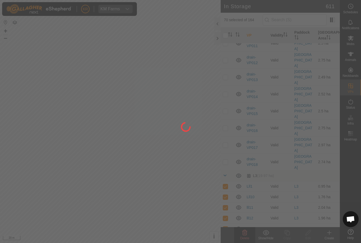
checkbox input "false"
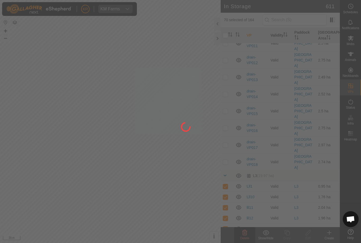
checkbox input "false"
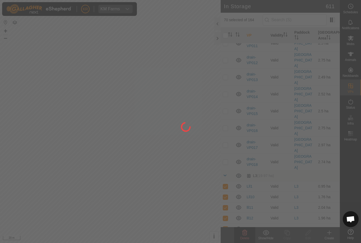
checkbox input "false"
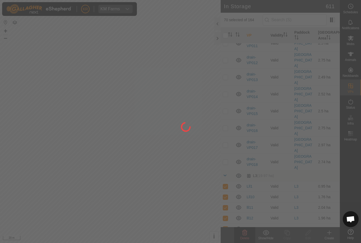
checkbox input "false"
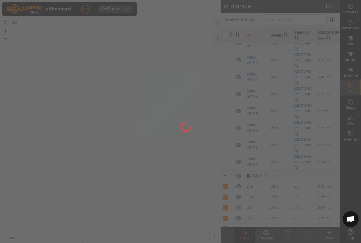
checkbox input "false"
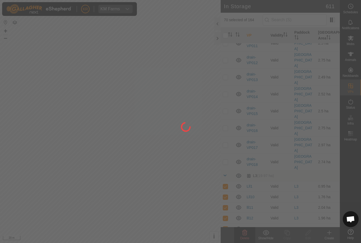
checkbox input "false"
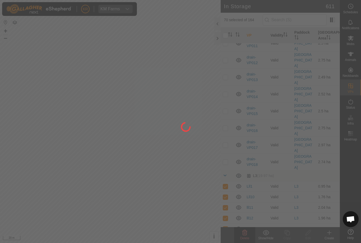
checkbox input "false"
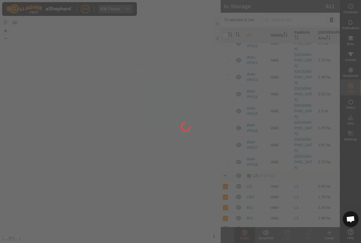
checkbox input "false"
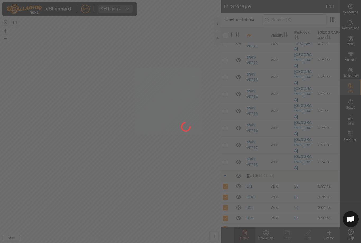
checkbox input "false"
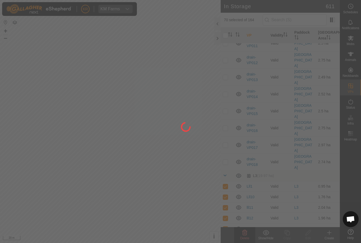
checkbox input "false"
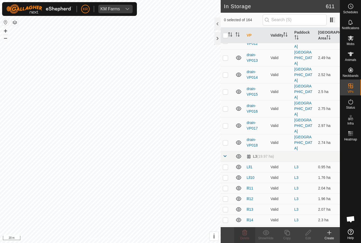
scroll to position [393, 0]
click at [227, 165] on p-checkbox at bounding box center [225, 167] width 5 height 4
checkbox input "true"
click at [228, 176] on p-checkbox at bounding box center [225, 178] width 5 height 4
checkbox input "true"
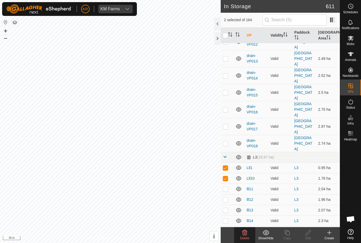
click at [230, 183] on td at bounding box center [227, 188] width 13 height 11
checkbox input "true"
click at [232, 194] on td at bounding box center [227, 199] width 13 height 11
checkbox input "true"
click at [313, 24] on input "text" at bounding box center [295, 19] width 64 height 11
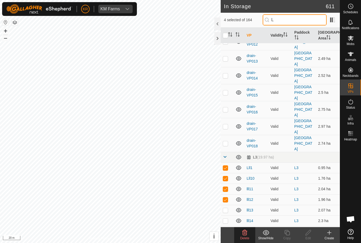
scroll to position [0, 0]
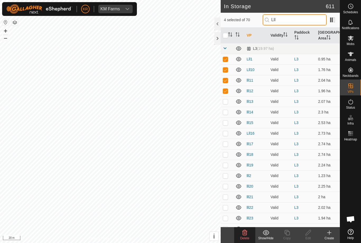
type input "Lll"
click at [226, 35] on input "checkbox" at bounding box center [225, 35] width 5 height 5
checkbox input "true"
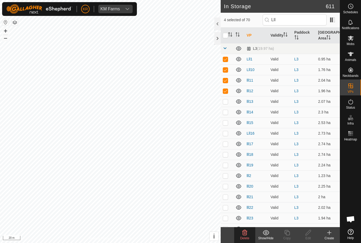
checkbox input "true"
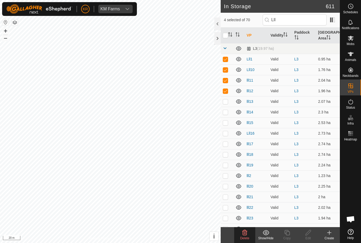
checkbox input "true"
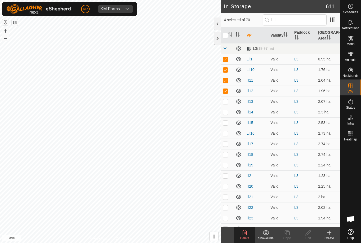
checkbox input "true"
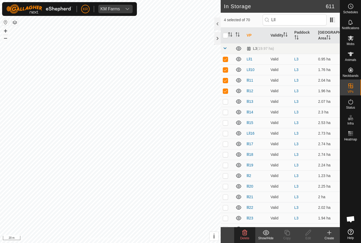
checkbox input "true"
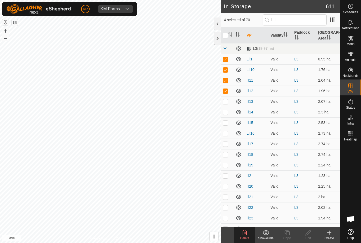
checkbox input "true"
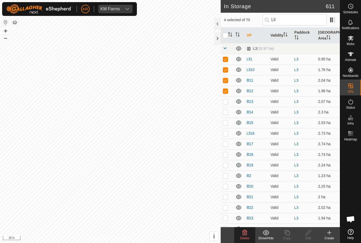
checkbox input "true"
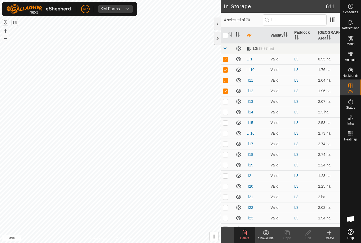
checkbox input "true"
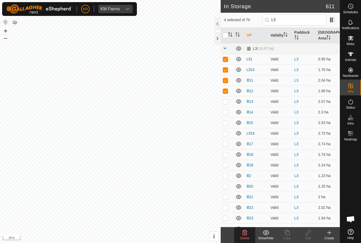
checkbox input "true"
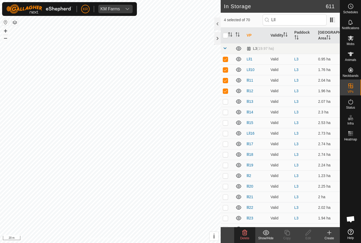
checkbox input "true"
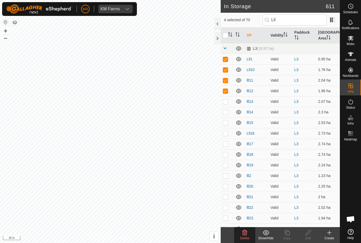
checkbox input "true"
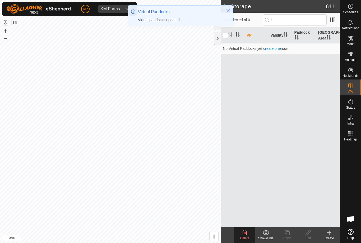
scroll to position [572, 0]
click at [229, 11] on icon "Close" at bounding box center [228, 10] width 3 height 3
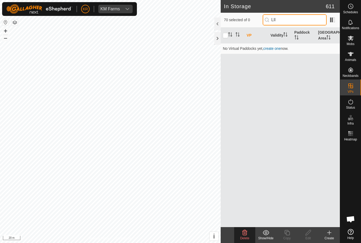
click at [300, 17] on input "Lll" at bounding box center [295, 19] width 64 height 11
click at [301, 19] on input "Lll" at bounding box center [295, 19] width 64 height 11
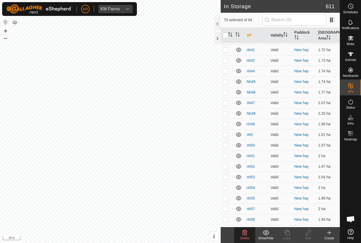
scroll to position [870, 0]
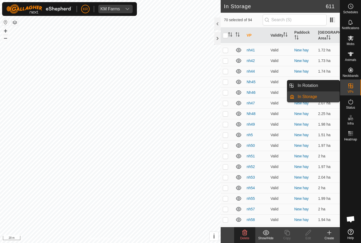
click at [315, 86] on span "In Rotation" at bounding box center [308, 85] width 20 height 6
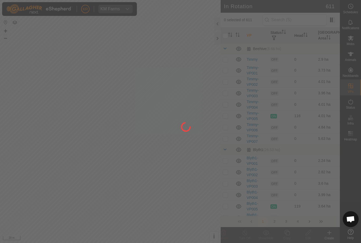
click at [309, 19] on div at bounding box center [180, 121] width 361 height 243
click at [312, 21] on div at bounding box center [180, 121] width 361 height 243
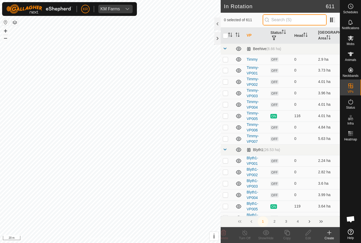
click at [300, 21] on input "text" at bounding box center [295, 19] width 64 height 11
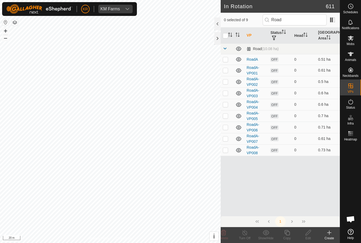
click at [225, 151] on p-checkbox at bounding box center [225, 150] width 5 height 4
click at [288, 236] on div "Copy" at bounding box center [287, 237] width 21 height 5
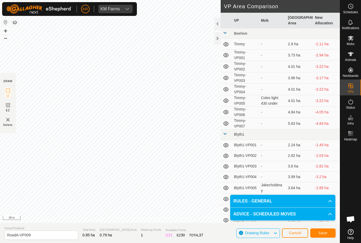
click at [325, 231] on span "Save" at bounding box center [323, 232] width 9 height 4
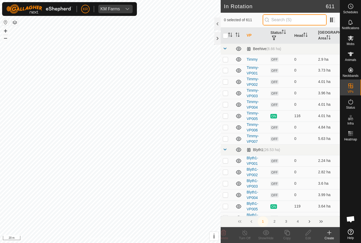
click at [299, 20] on input "text" at bounding box center [295, 19] width 64 height 11
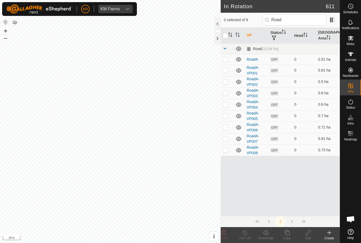
click at [226, 148] on p-checkbox at bounding box center [225, 150] width 5 height 4
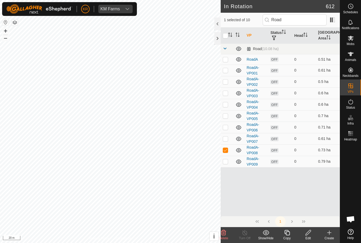
click at [229, 159] on td at bounding box center [227, 161] width 13 height 11
click at [227, 151] on p-checkbox at bounding box center [225, 150] width 5 height 4
click at [289, 234] on icon at bounding box center [287, 232] width 7 height 6
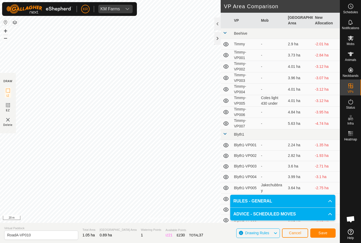
click at [326, 232] on span "Save" at bounding box center [323, 232] width 9 height 4
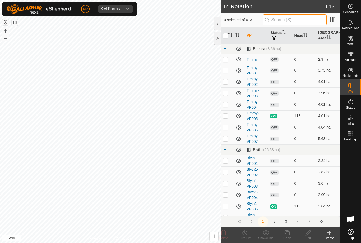
click at [300, 20] on input "text" at bounding box center [295, 19] width 64 height 11
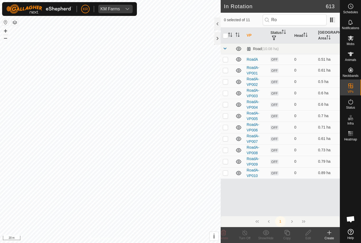
click at [227, 173] on p-checkbox at bounding box center [225, 172] width 5 height 4
click at [289, 233] on icon at bounding box center [287, 232] width 7 height 6
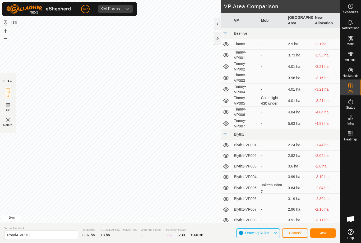
click at [328, 231] on button "Save" at bounding box center [322, 232] width 25 height 9
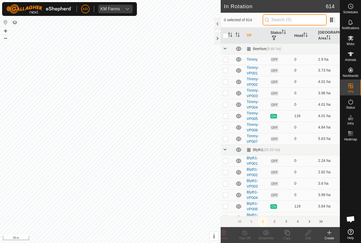
click at [295, 20] on input "text" at bounding box center [295, 19] width 64 height 11
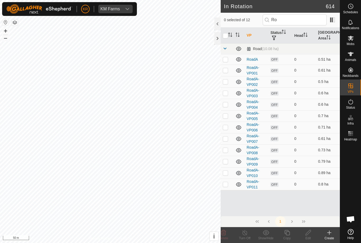
click at [224, 185] on p-checkbox at bounding box center [225, 184] width 5 height 4
click at [287, 231] on icon at bounding box center [287, 232] width 5 height 5
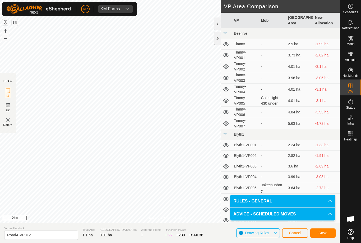
click at [326, 231] on span "Save" at bounding box center [323, 232] width 9 height 4
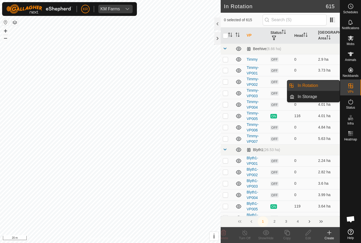
click at [321, 86] on link "In Rotation" at bounding box center [317, 85] width 45 height 11
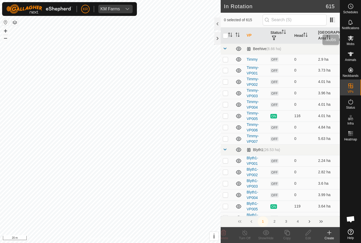
click at [348, 42] on span "Mobs" at bounding box center [351, 43] width 8 height 3
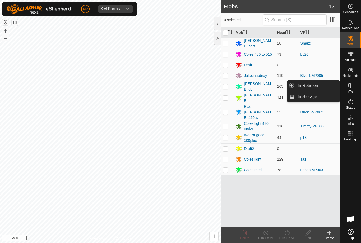
click at [326, 87] on link "In Rotation" at bounding box center [317, 85] width 45 height 11
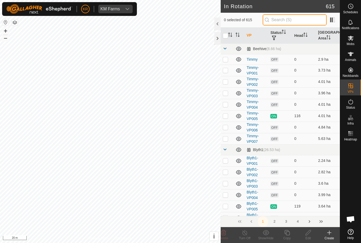
click at [294, 19] on input "text" at bounding box center [295, 19] width 64 height 11
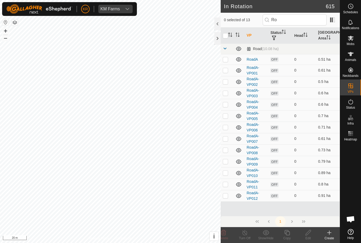
click at [227, 195] on p-checkbox at bounding box center [225, 195] width 5 height 4
click at [287, 233] on icon at bounding box center [287, 232] width 7 height 6
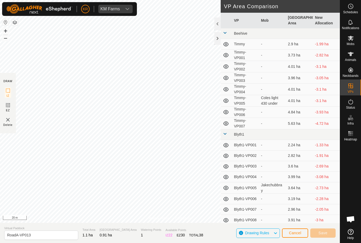
click at [157, 216] on link "Privacy Policy" at bounding box center [159, 218] width 20 height 5
click at [327, 233] on span "Save" at bounding box center [323, 232] width 9 height 4
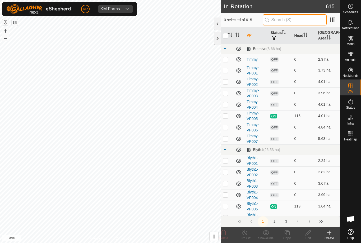
click at [295, 20] on input "text" at bounding box center [295, 19] width 64 height 11
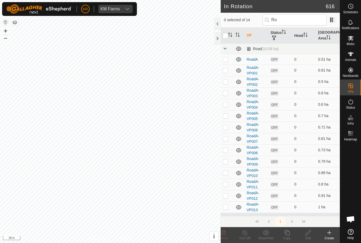
click at [226, 209] on p-checkbox at bounding box center [225, 206] width 5 height 4
click at [289, 233] on icon at bounding box center [287, 232] width 7 height 6
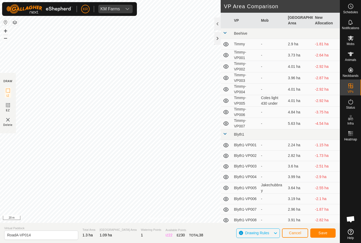
click at [324, 232] on span "Save" at bounding box center [323, 232] width 9 height 4
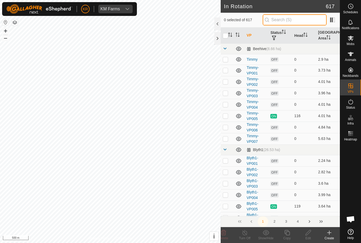
click at [310, 16] on input "text" at bounding box center [295, 19] width 64 height 11
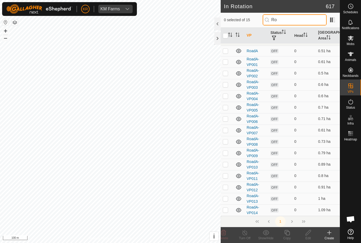
scroll to position [8, 0]
click at [306, 20] on input "Ro" at bounding box center [295, 19] width 64 height 11
click at [306, 21] on input "Ro" at bounding box center [295, 19] width 64 height 11
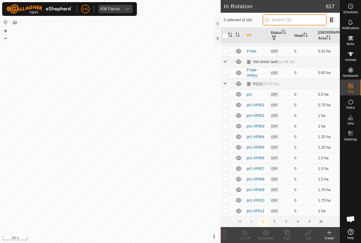
scroll to position [0, 0]
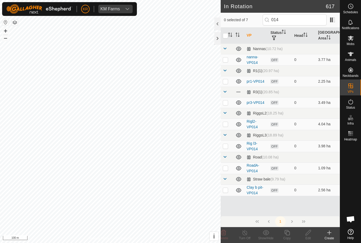
click at [226, 167] on p-checkbox at bounding box center [225, 168] width 5 height 4
click at [288, 234] on icon at bounding box center [287, 232] width 7 height 6
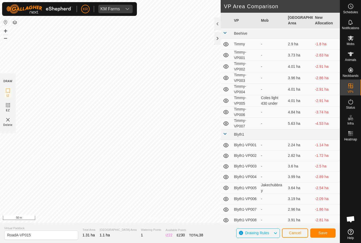
click at [326, 231] on span "Save" at bounding box center [323, 232] width 9 height 4
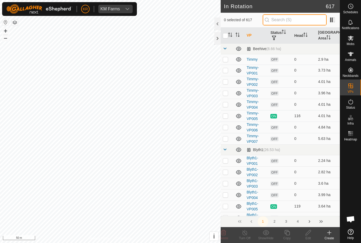
click at [300, 21] on input "text" at bounding box center [295, 19] width 64 height 11
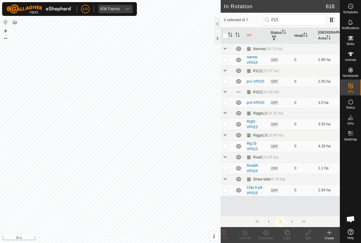
click at [228, 166] on p-checkbox at bounding box center [225, 168] width 5 height 4
click at [289, 233] on icon at bounding box center [287, 232] width 7 height 6
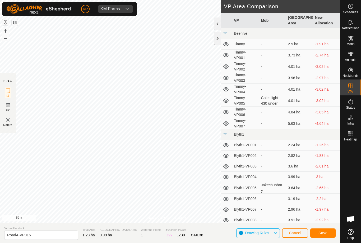
click at [327, 235] on button "Save" at bounding box center [322, 232] width 25 height 9
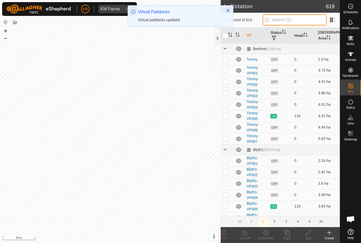
click at [297, 19] on input "text" at bounding box center [295, 19] width 64 height 11
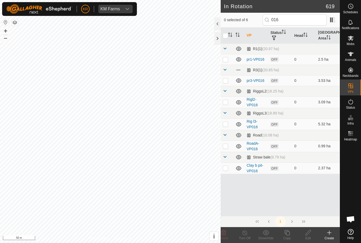
click at [225, 144] on p-checkbox at bounding box center [225, 146] width 5 height 4
click at [292, 234] on copy-svg-icon at bounding box center [287, 232] width 21 height 6
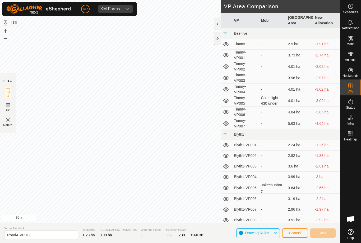
click at [294, 235] on span "Cancel" at bounding box center [295, 232] width 12 height 4
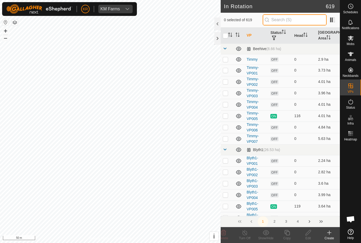
click at [308, 23] on input "text" at bounding box center [295, 19] width 64 height 11
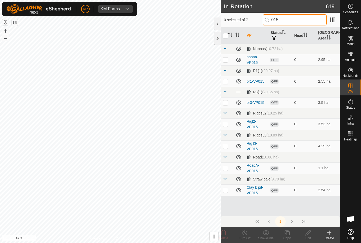
click at [302, 20] on input "015" at bounding box center [295, 19] width 64 height 11
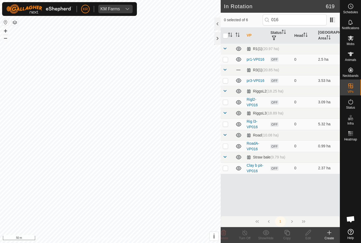
click at [227, 146] on p-checkbox at bounding box center [225, 146] width 5 height 4
click at [288, 234] on icon at bounding box center [287, 232] width 7 height 6
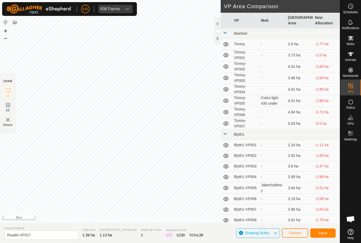
click at [328, 232] on button "Save" at bounding box center [322, 232] width 25 height 9
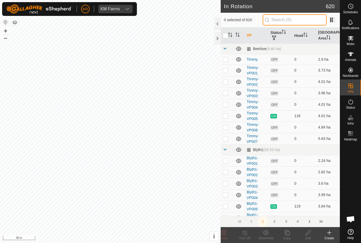
click at [297, 22] on input "text" at bounding box center [295, 19] width 64 height 11
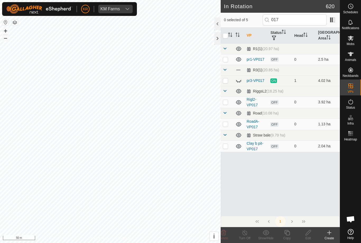
click at [227, 122] on p-checkbox at bounding box center [225, 124] width 5 height 4
click at [290, 235] on div "Copy" at bounding box center [287, 237] width 21 height 5
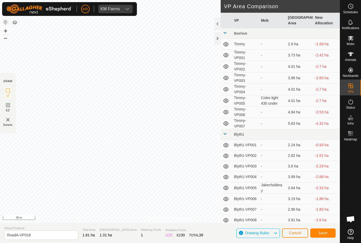
click at [322, 233] on span "Save" at bounding box center [323, 232] width 9 height 4
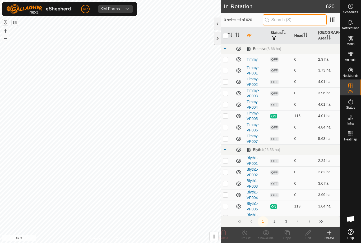
click at [295, 17] on input "text" at bounding box center [295, 19] width 64 height 11
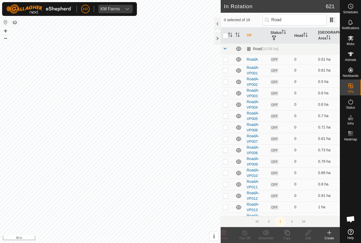
click at [226, 184] on p-checkbox at bounding box center [225, 184] width 5 height 4
click at [227, 184] on p-checkbox at bounding box center [225, 184] width 5 height 4
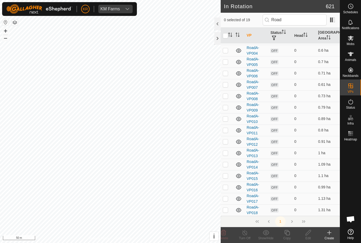
scroll to position [54, 0]
click at [306, 24] on input "Road" at bounding box center [295, 19] width 64 height 11
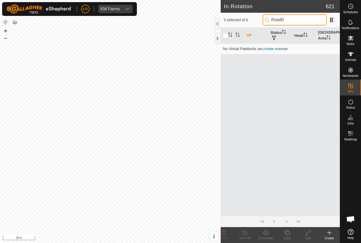
scroll to position [0, 0]
click at [353, 56] on icon at bounding box center [351, 54] width 6 height 6
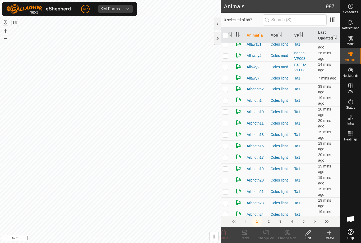
scroll to position [186, 0]
click at [264, 188] on span "Arbnoth21" at bounding box center [255, 191] width 17 height 6
